Goal: Find specific page/section: Find specific page/section

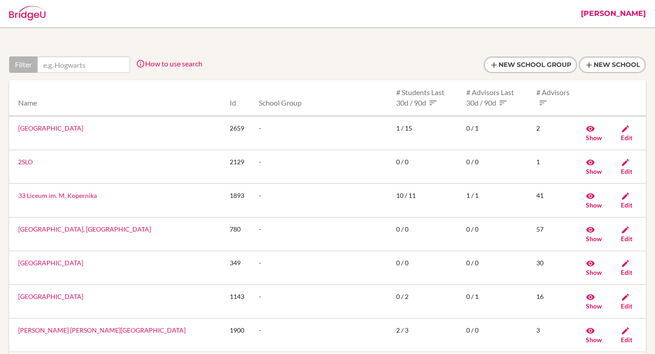
click at [633, 14] on link "[PERSON_NAME]" at bounding box center [613, 13] width 74 height 27
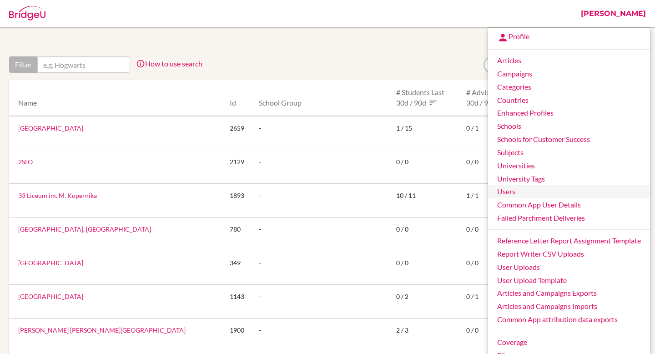
click at [524, 191] on link "Users" at bounding box center [569, 191] width 162 height 13
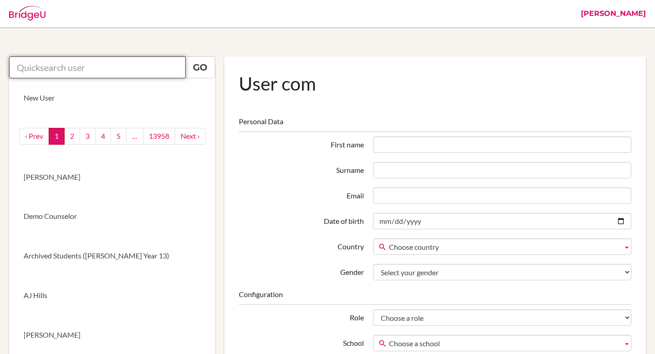
click at [94, 67] on input "text" at bounding box center [97, 67] width 176 height 22
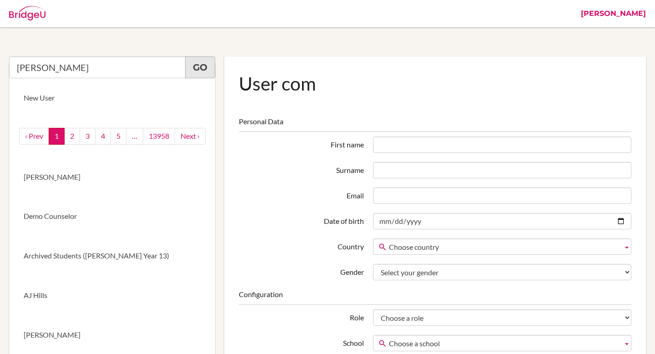
click at [201, 63] on link "Go" at bounding box center [200, 67] width 30 height 22
click at [152, 69] on input "[PERSON_NAME]" at bounding box center [97, 67] width 176 height 22
type input "[PERSON_NAME]"
click at [191, 73] on link "Go" at bounding box center [200, 67] width 30 height 22
